Goal: Check status: Check status

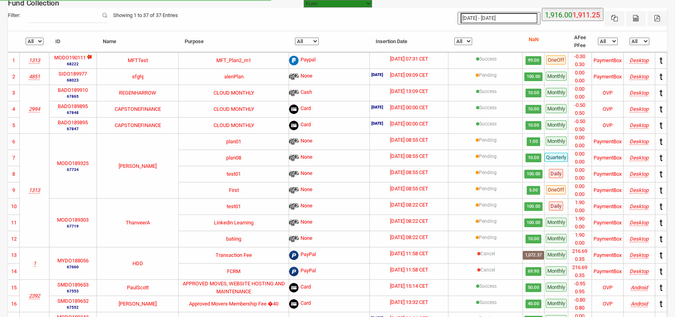
select select "[URL][DOMAIN_NAME]"
select select "100"
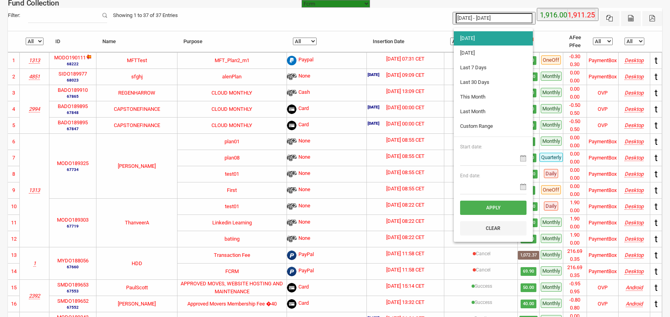
type input "[DATE]"
click at [482, 17] on input "[DATE] - [DATE]" at bounding box center [494, 18] width 77 height 10
type input "[DATE]"
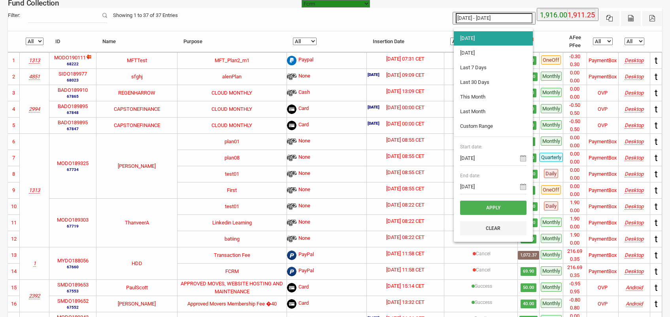
type input "[DATE]"
click at [471, 40] on li "[DATE]" at bounding box center [493, 38] width 79 height 14
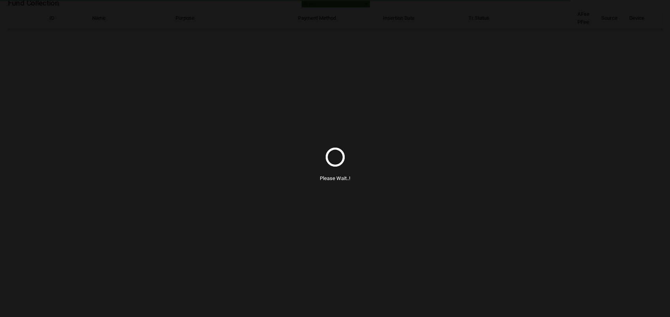
select select "100"
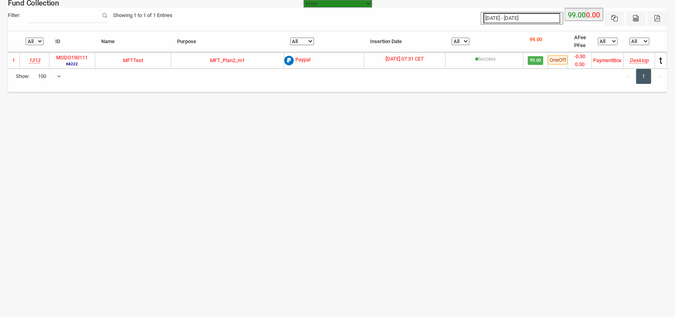
type input "[DATE]"
click at [507, 18] on input "[DATE] - [DATE]" at bounding box center [522, 18] width 77 height 10
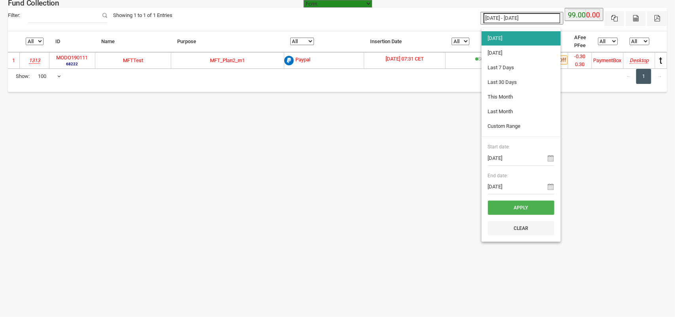
type input "15-09-2025"
type input "[DATE]"
click at [319, 155] on body "Fcrm Fcrm Recurring Subscription Subscription Recurring Sandbox Musaid (spenden…" at bounding box center [337, 158] width 675 height 317
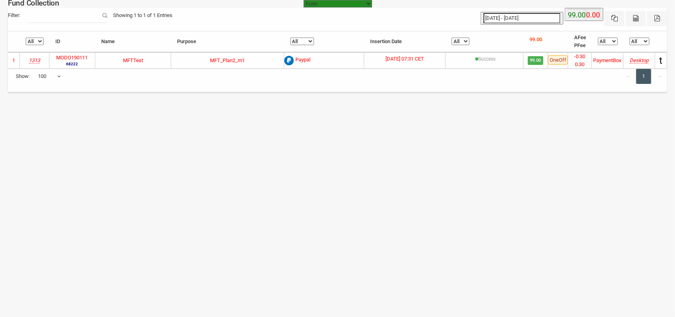
click at [558, 58] on span "OneOff" at bounding box center [558, 59] width 20 height 9
click at [468, 102] on div "Donor Not Found Beneficiary Not Found Partner Not Found!!!! Please Fill out thi…" at bounding box center [337, 58] width 675 height 100
click at [430, 175] on body "Fcrm Fcrm Recurring Subscription Subscription Recurring Sandbox Musaid (spenden…" at bounding box center [337, 158] width 675 height 317
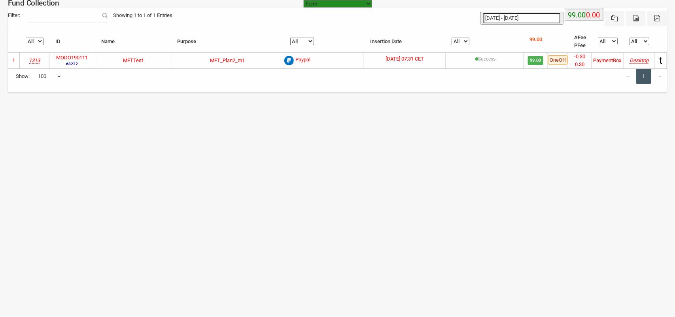
drag, startPoint x: 378, startPoint y: 180, endPoint x: 379, endPoint y: 189, distance: 8.8
click at [378, 180] on body "Fcrm Fcrm Recurring Subscription Subscription Recurring Sandbox Musaid (spenden…" at bounding box center [337, 158] width 675 height 317
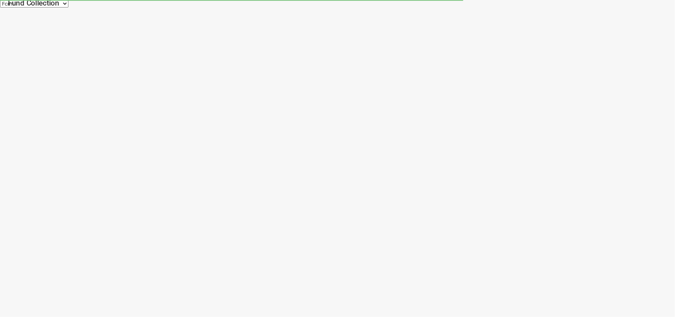
select select "[URL][DOMAIN_NAME]"
select select "100"
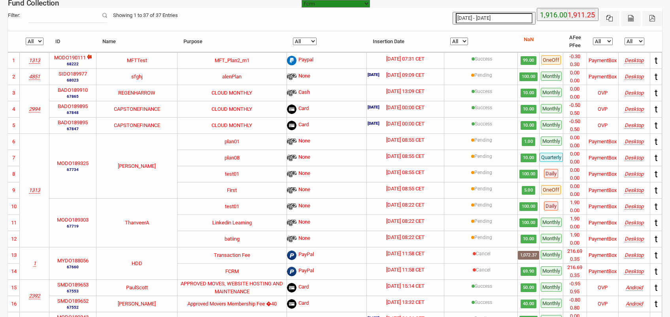
type input "[DATE]"
click at [509, 19] on input "[DATE] - [DATE]" at bounding box center [494, 18] width 77 height 10
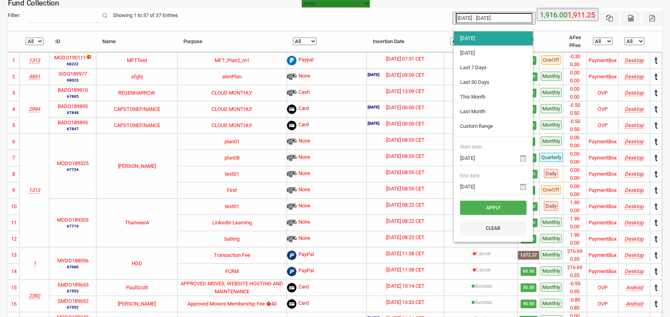
click at [486, 37] on li "[DATE]" at bounding box center [493, 38] width 79 height 14
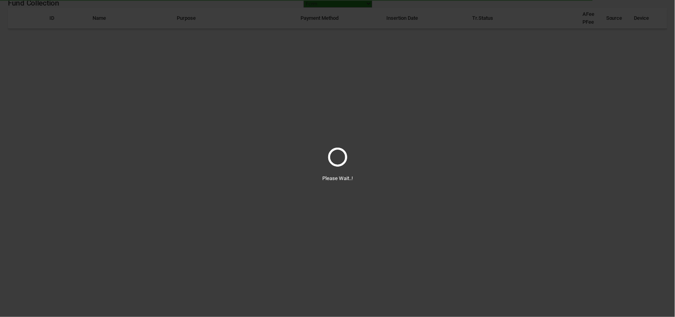
select select "100"
